Goal: Task Accomplishment & Management: Use online tool/utility

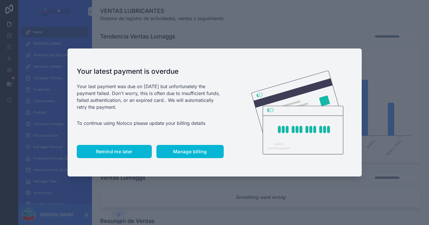
click at [105, 153] on span "Remind me later" at bounding box center [114, 152] width 36 height 6
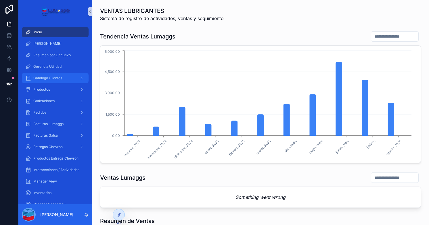
click at [83, 78] on icon "scrollable content" at bounding box center [82, 78] width 4 height 4
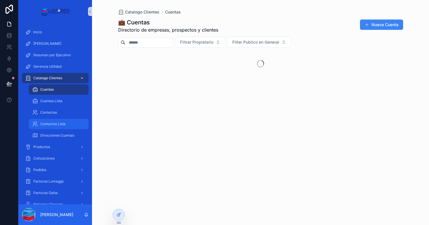
click at [58, 124] on span "Contactos Lista" at bounding box center [52, 124] width 25 height 5
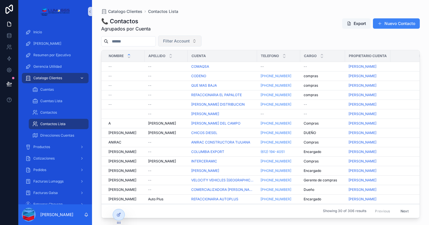
click at [190, 41] on span "Filter Account" at bounding box center [176, 41] width 27 height 6
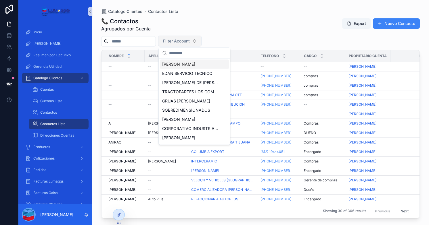
click at [201, 40] on button "Filter Account" at bounding box center [179, 41] width 43 height 11
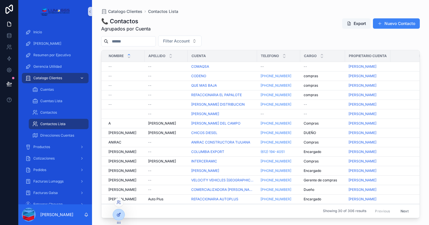
click at [118, 213] on icon at bounding box center [118, 215] width 5 height 5
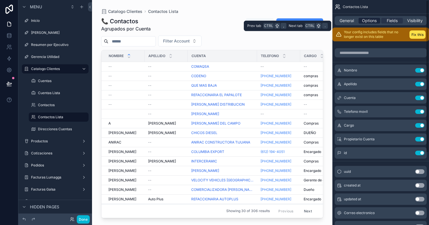
click at [367, 19] on span "Options" at bounding box center [369, 21] width 15 height 6
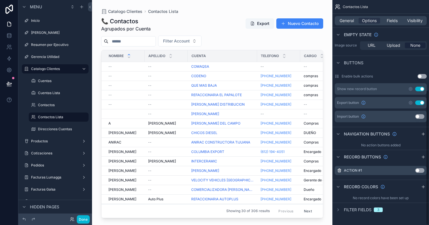
scroll to position [150, 0]
click at [372, 207] on div "Filter fields 3" at bounding box center [363, 210] width 39 height 6
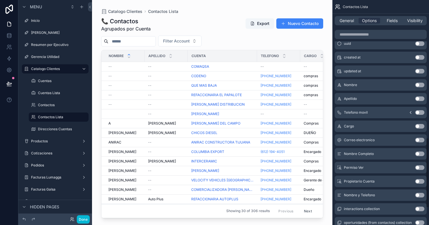
scroll to position [460, 0]
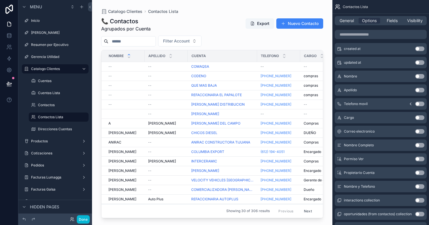
click at [419, 172] on button "Use setting" at bounding box center [419, 173] width 9 height 5
click at [260, 41] on div "scrollable content" at bounding box center [212, 109] width 240 height 218
click at [267, 40] on button "Filter Propietario Cuenta" at bounding box center [235, 41] width 63 height 11
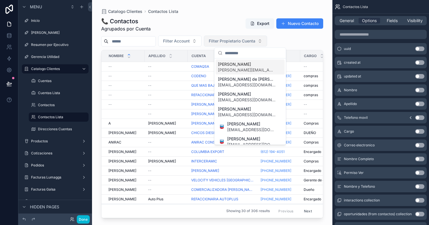
click at [267, 39] on button "Filter Propietario Cuenta" at bounding box center [235, 41] width 63 height 11
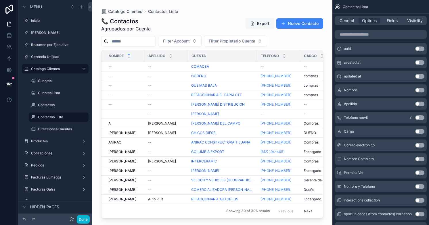
click at [262, 23] on button "Export" at bounding box center [259, 23] width 28 height 10
click at [82, 218] on button "Done" at bounding box center [83, 219] width 13 height 8
